Goal: Task Accomplishment & Management: Use online tool/utility

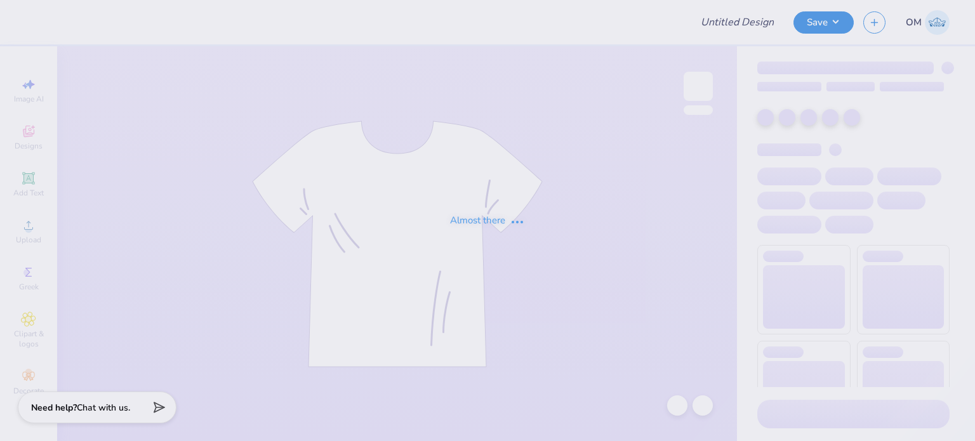
type input "Merch for ADC"
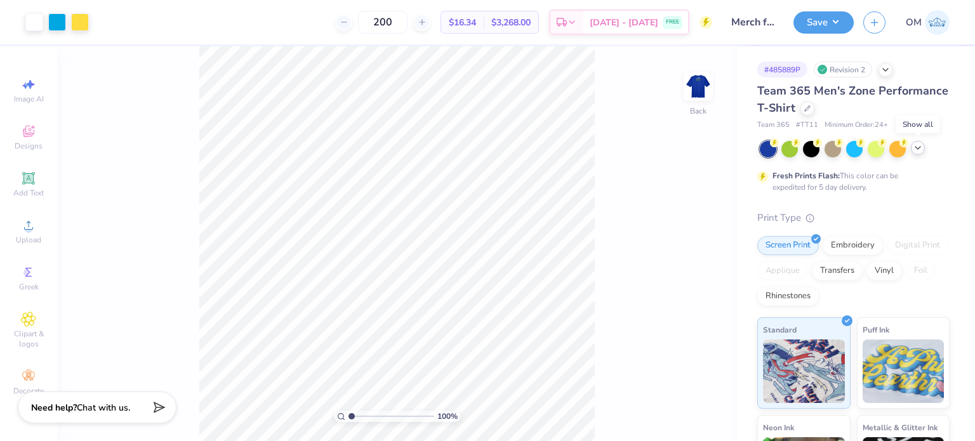
click at [922, 149] on icon at bounding box center [918, 148] width 10 height 10
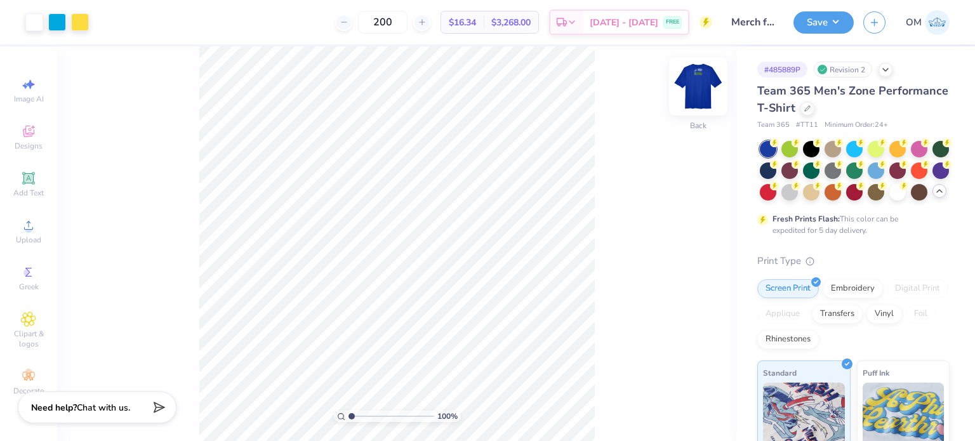
click at [685, 93] on img at bounding box center [698, 86] width 51 height 51
click at [692, 93] on img at bounding box center [698, 86] width 51 height 51
click at [776, 167] on div at bounding box center [768, 169] width 17 height 17
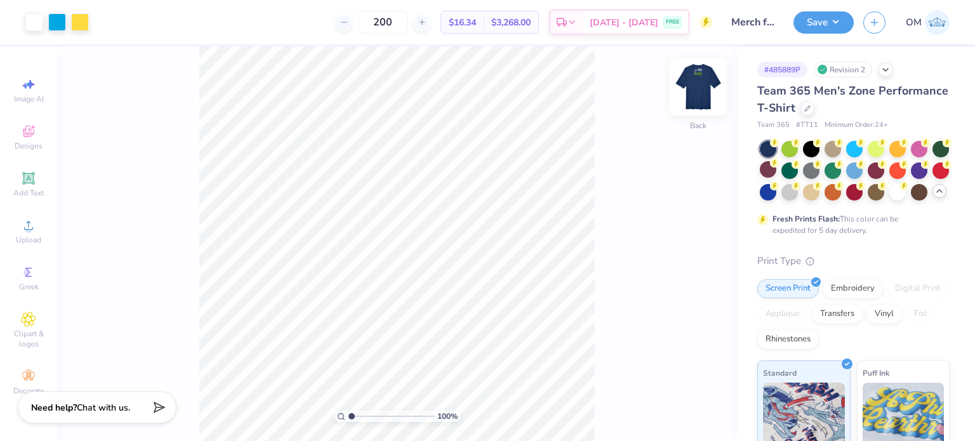
click at [706, 91] on img at bounding box center [698, 86] width 51 height 51
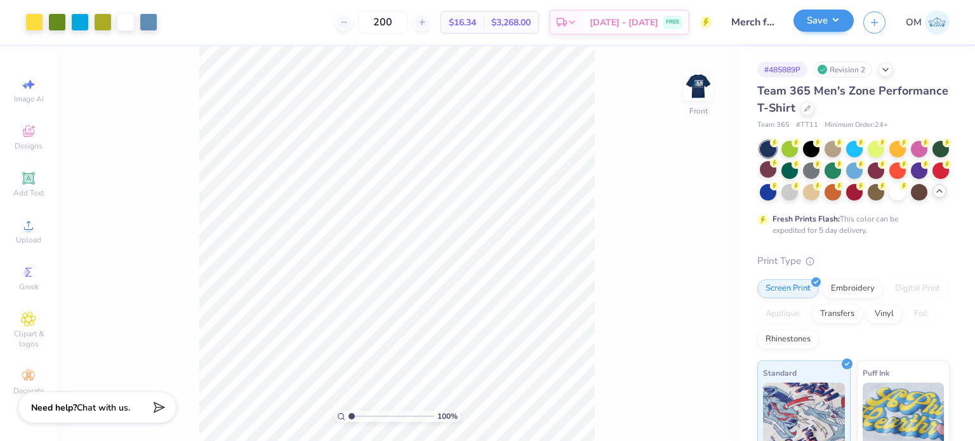
click at [828, 32] on div "Save" at bounding box center [823, 22] width 60 height 22
click at [827, 27] on button "Save" at bounding box center [823, 21] width 60 height 22
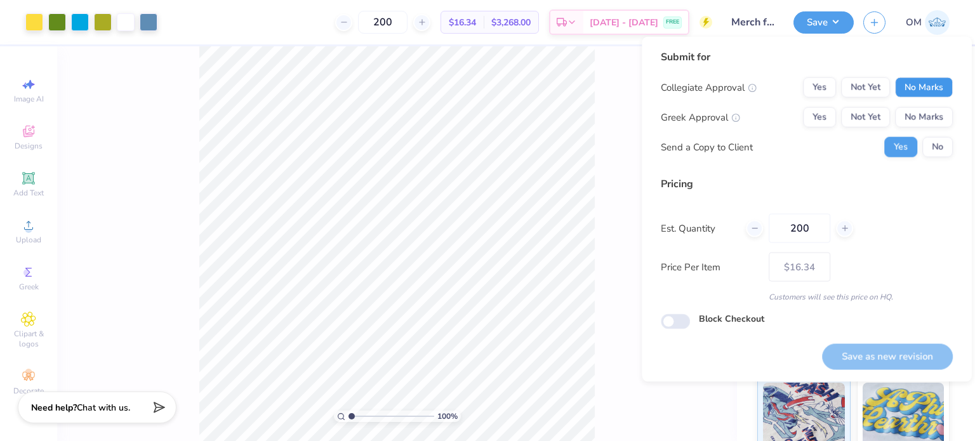
click at [915, 83] on button "No Marks" at bounding box center [924, 87] width 58 height 20
click at [920, 107] on button "No Marks" at bounding box center [924, 117] width 58 height 20
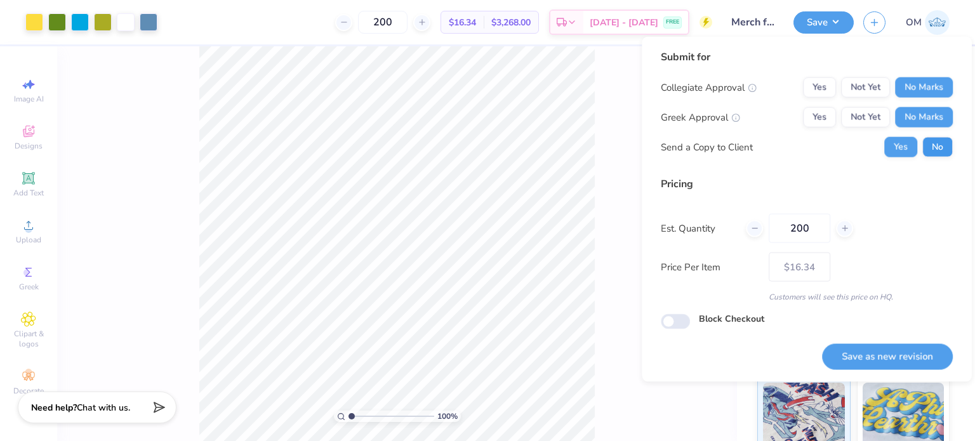
drag, startPoint x: 928, startPoint y: 136, endPoint x: 941, endPoint y: 150, distance: 19.8
click at [941, 150] on div "Collegiate Approval Yes Not Yet No Marks Greek Approval Yes Not Yet No Marks Se…" at bounding box center [807, 117] width 292 height 80
click at [941, 150] on button "No" at bounding box center [937, 147] width 30 height 20
click at [861, 358] on button "Save as new revision" at bounding box center [887, 356] width 131 height 26
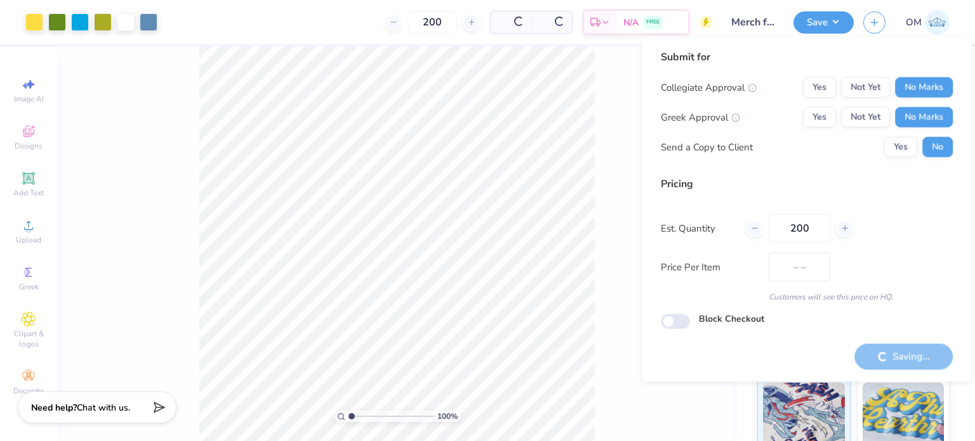
type input "$16.34"
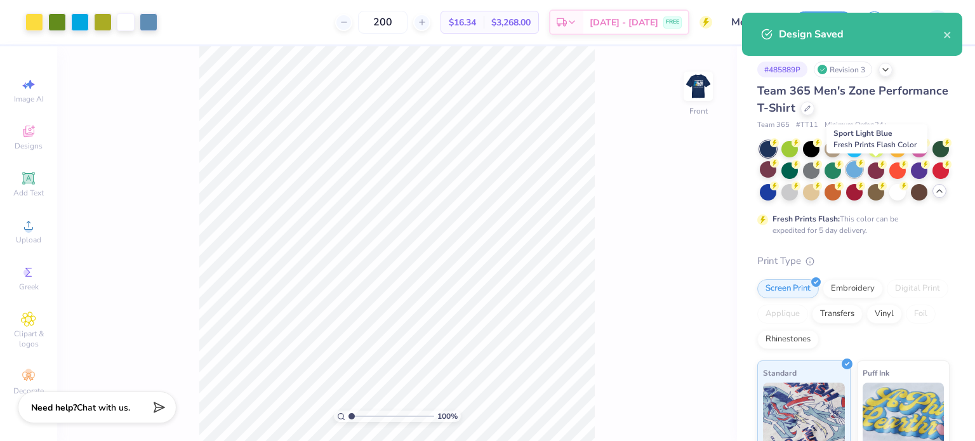
click at [863, 169] on div at bounding box center [854, 169] width 17 height 17
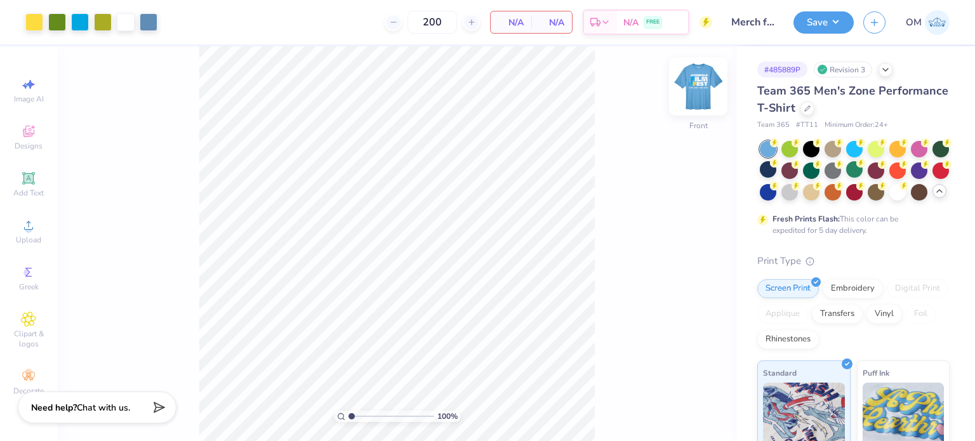
click at [697, 81] on img at bounding box center [698, 86] width 51 height 51
click at [711, 76] on img at bounding box center [698, 86] width 51 height 51
click at [698, 86] on img at bounding box center [698, 86] width 51 height 51
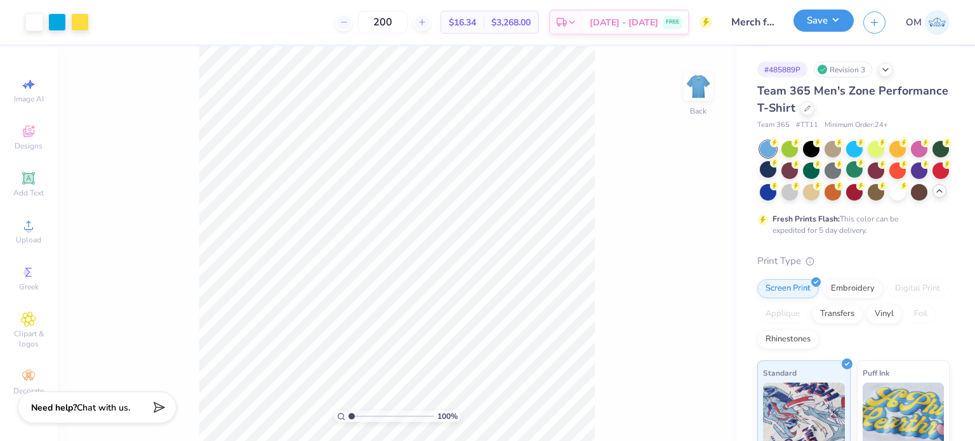
click at [823, 23] on button "Save" at bounding box center [823, 21] width 60 height 22
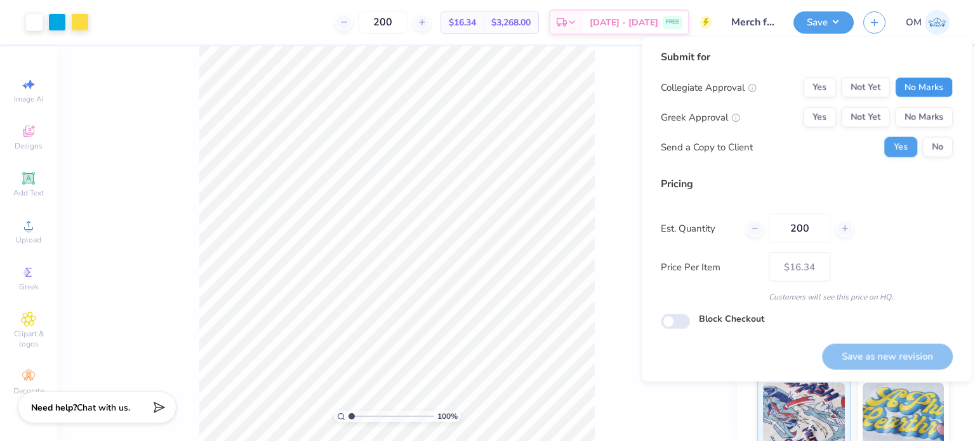
click at [917, 84] on button "No Marks" at bounding box center [924, 87] width 58 height 20
click at [929, 119] on button "No Marks" at bounding box center [924, 117] width 58 height 20
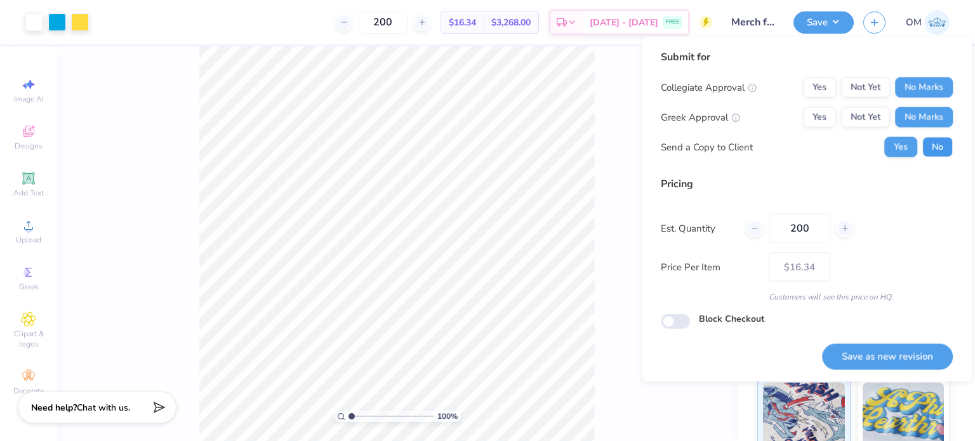
click at [937, 143] on button "No" at bounding box center [937, 147] width 30 height 20
click at [881, 361] on button "Save as new revision" at bounding box center [887, 356] width 131 height 26
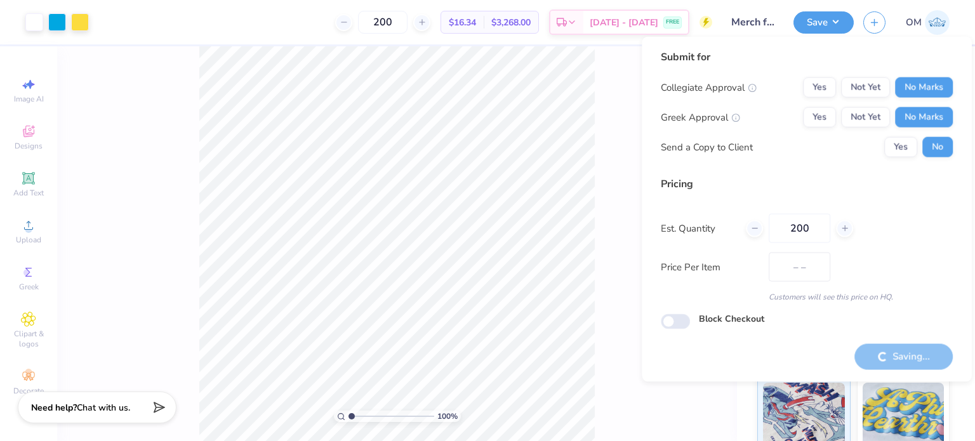
type input "$16.34"
